Goal: Transaction & Acquisition: Book appointment/travel/reservation

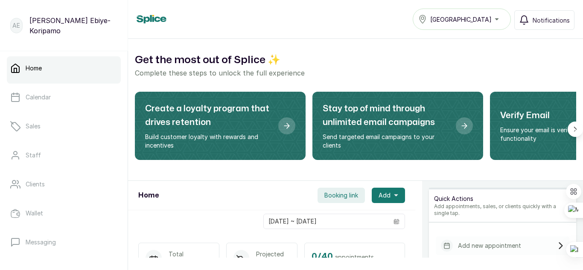
click at [334, 194] on span "Booking link" at bounding box center [342, 195] width 34 height 9
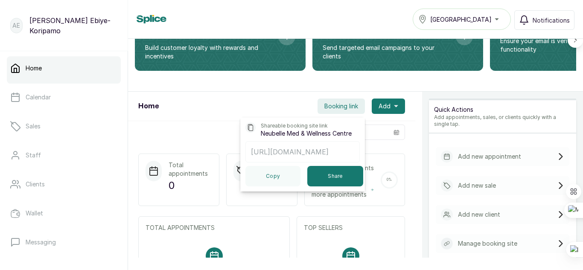
scroll to position [0, 41]
click at [272, 183] on button "Copy" at bounding box center [273, 176] width 55 height 20
click at [232, 89] on div "Get the most out of Splice ✨ Complete these steps to unlock the full experience…" at bounding box center [355, 21] width 455 height 142
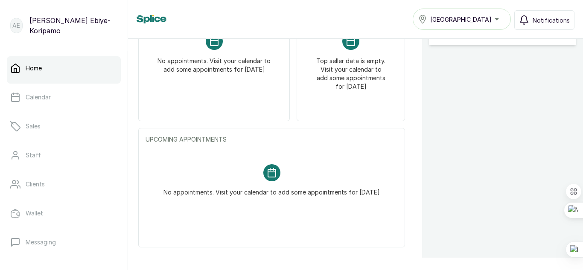
scroll to position [196, 0]
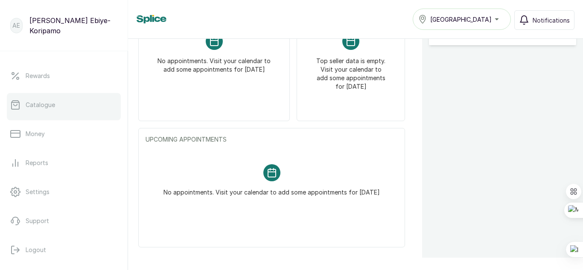
click at [50, 100] on link "Catalogue" at bounding box center [64, 105] width 114 height 24
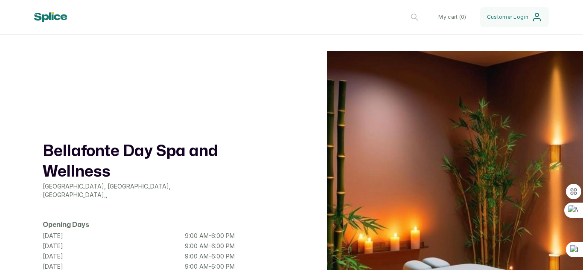
scroll to position [398, 0]
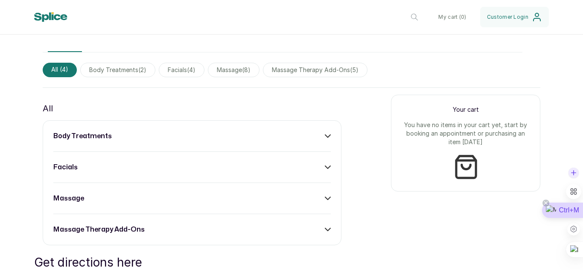
drag, startPoint x: 583, startPoint y: 165, endPoint x: 583, endPoint y: 206, distance: 41.4
click at [583, 206] on div "Ctrl+M" at bounding box center [583, 215] width 0 height 25
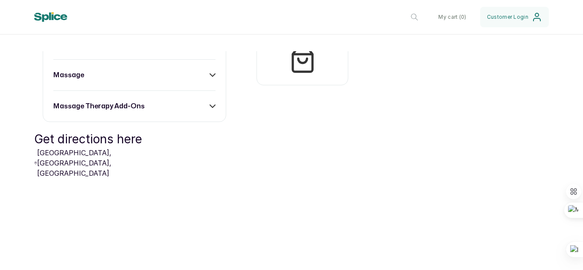
scroll to position [275, 0]
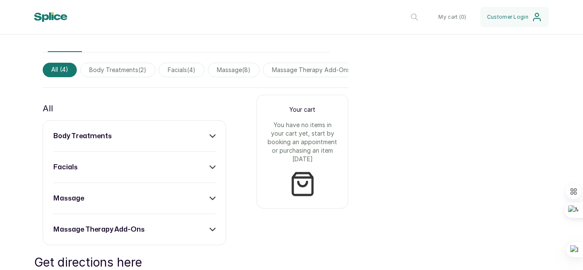
click at [126, 73] on span "body treatments ( 2 )" at bounding box center [117, 70] width 75 height 15
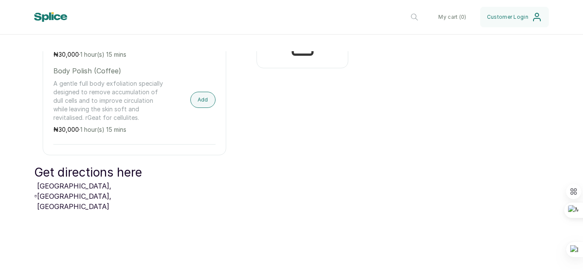
scroll to position [412, 0]
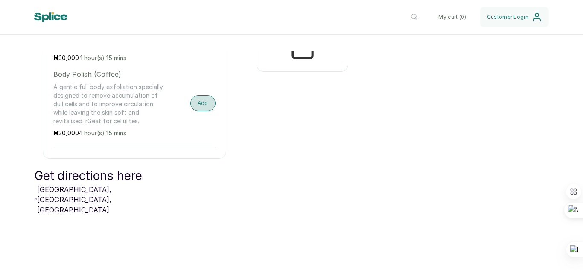
click at [201, 109] on button "Add" at bounding box center [202, 103] width 25 height 16
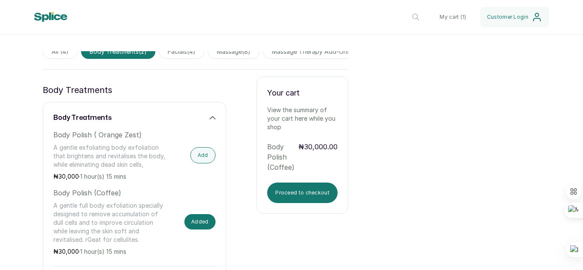
scroll to position [311, 0]
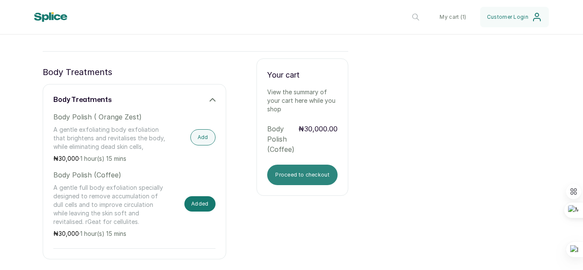
click at [313, 179] on button "Proceed to checkout" at bounding box center [302, 175] width 70 height 20
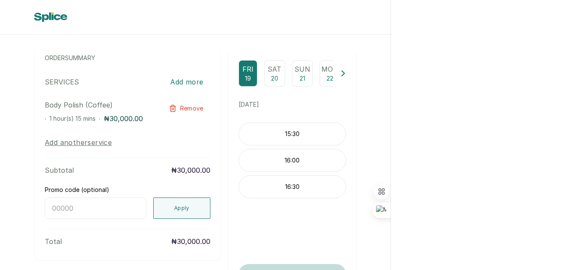
scroll to position [102, 0]
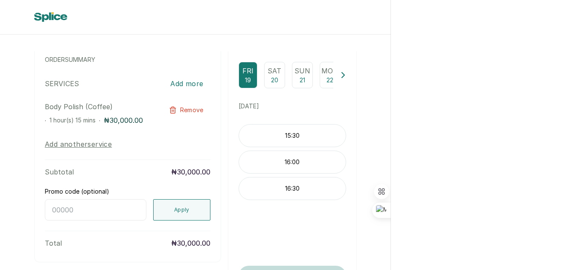
click at [274, 82] on div "Sat 20" at bounding box center [274, 75] width 21 height 26
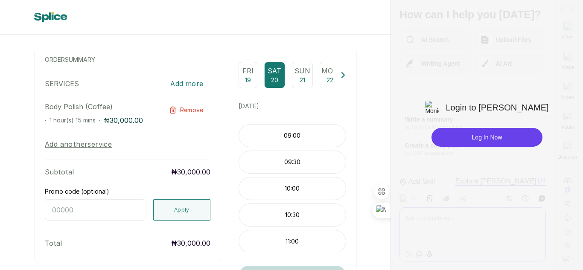
click at [247, 78] on div "Fri 19" at bounding box center [248, 75] width 19 height 26
click at [273, 147] on div "15:30" at bounding box center [293, 135] width 108 height 23
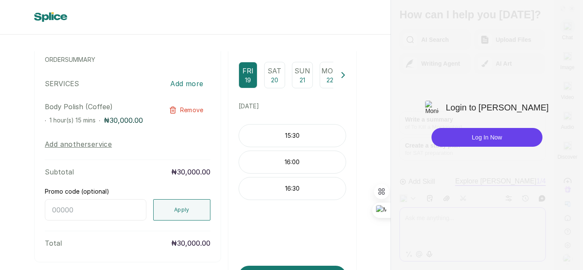
click at [296, 140] on p "15:30" at bounding box center [292, 136] width 107 height 9
click at [30, 135] on div "Bellafonte Day Spa and Wellness Rumuibekwe Housing Estate, Fourth Avenue, Port …" at bounding box center [195, 135] width 391 height 373
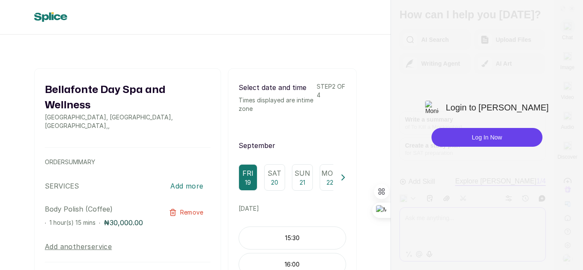
scroll to position [161, 0]
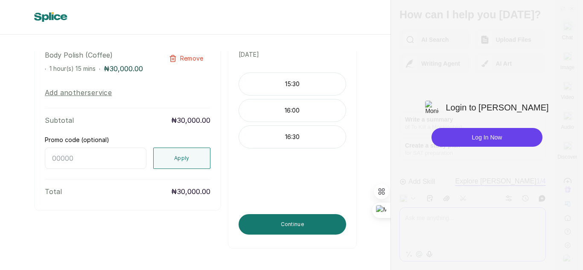
click at [284, 85] on p "15:30" at bounding box center [292, 84] width 107 height 9
